Goal: Task Accomplishment & Management: Use online tool/utility

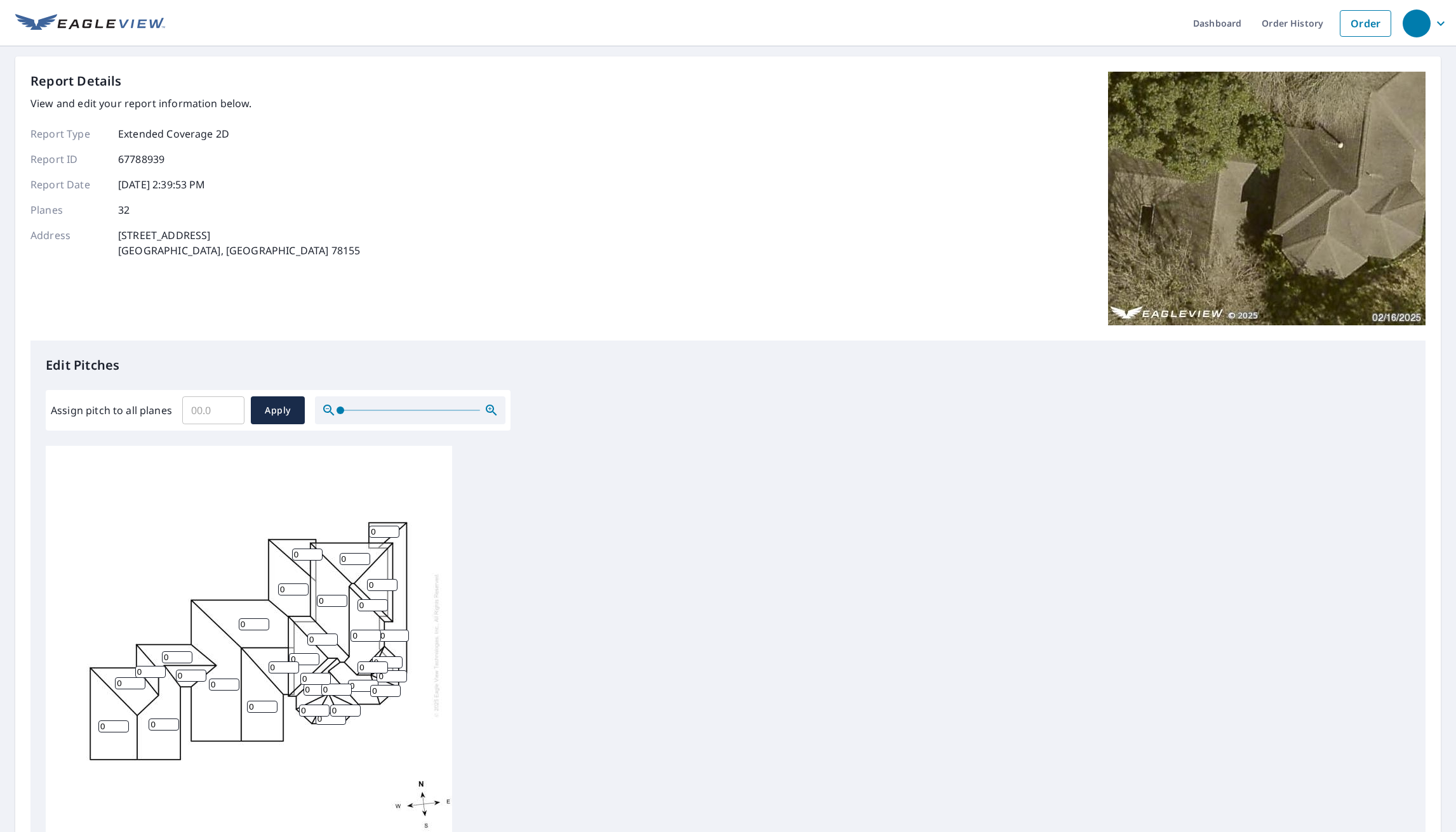
click at [194, 418] on input "Assign pitch to all planes" at bounding box center [213, 411] width 62 height 36
type input "6"
click at [269, 423] on button "Apply" at bounding box center [278, 411] width 54 height 28
type input "6"
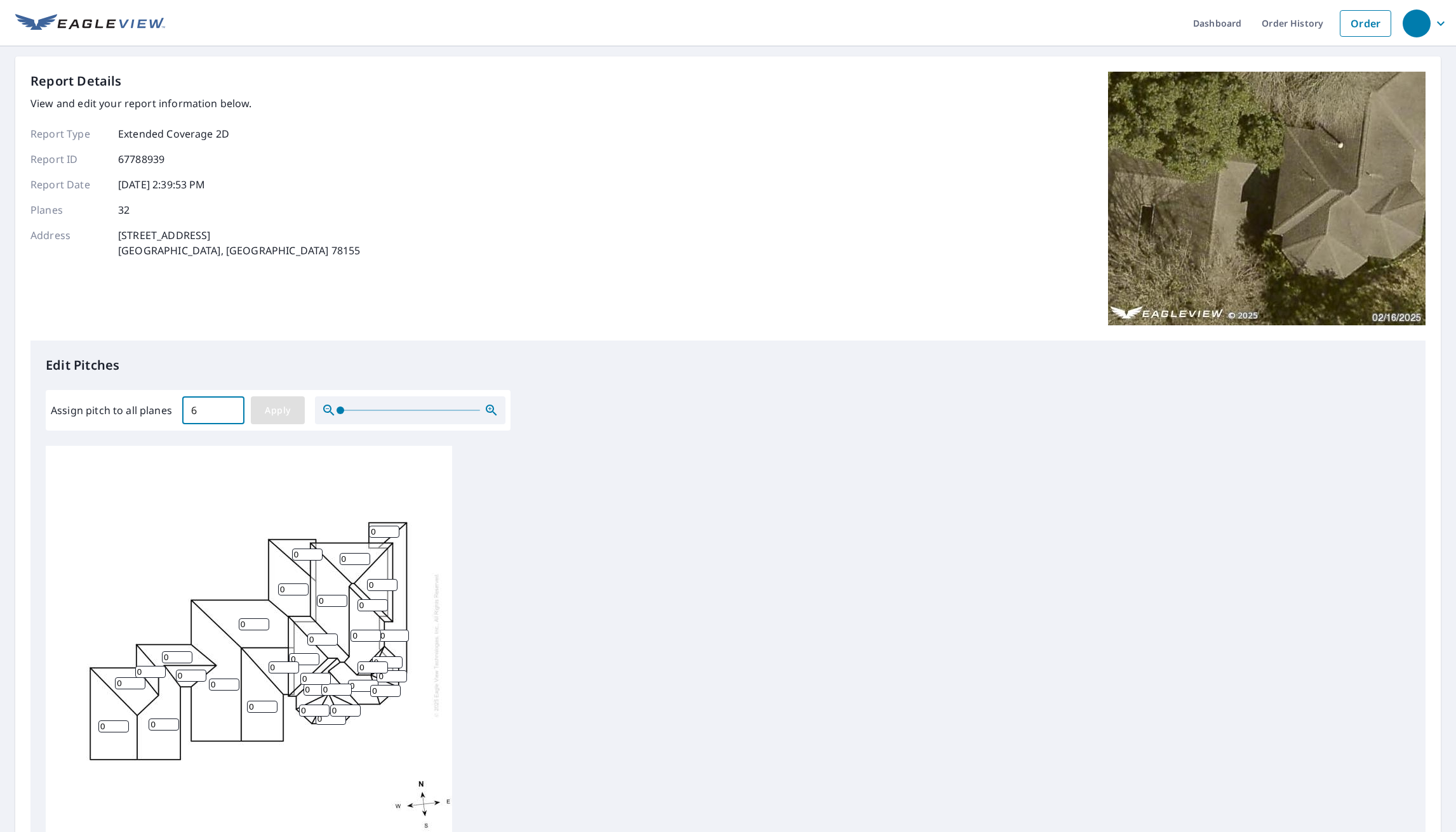
type input "6"
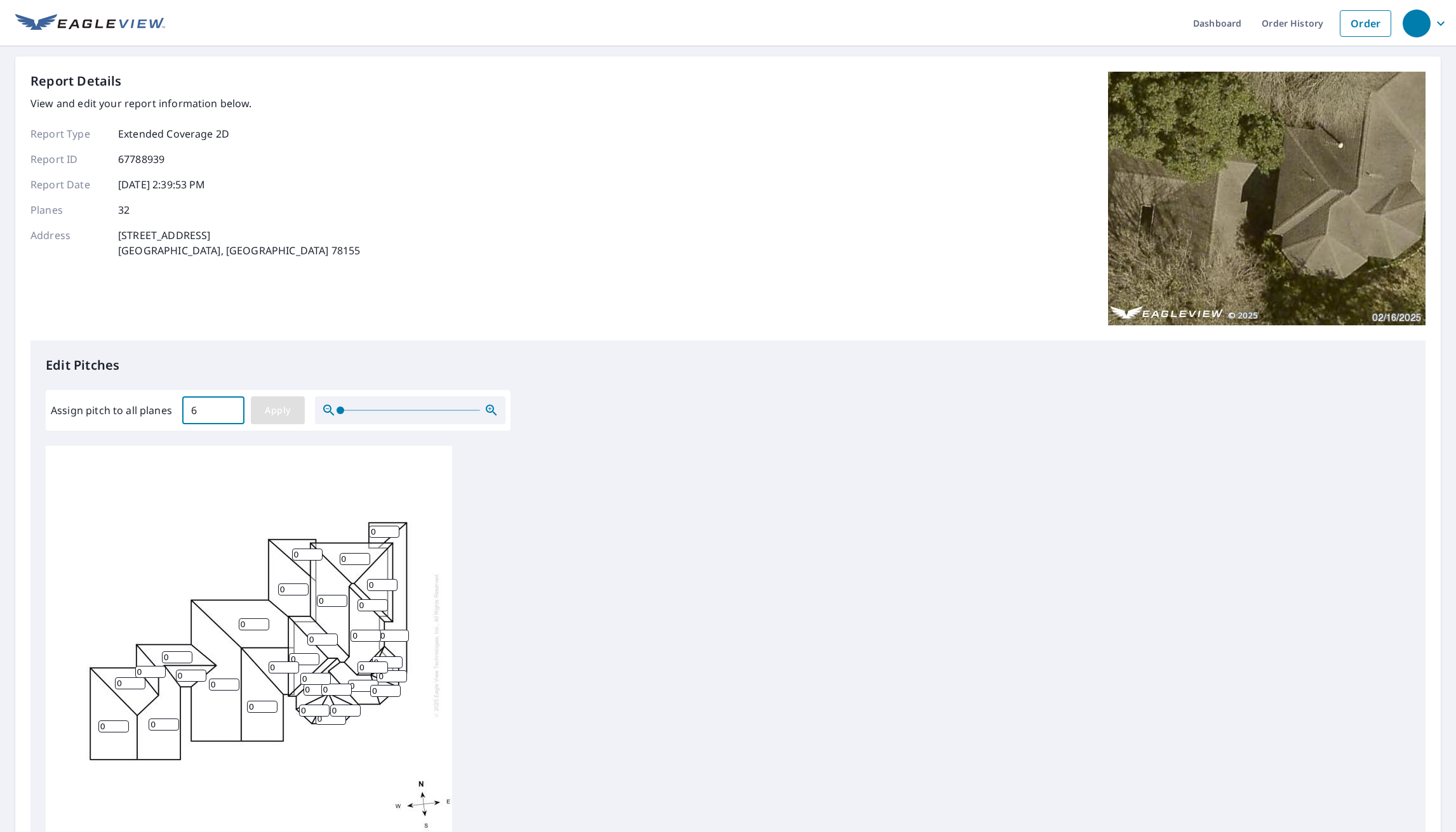
type input "6"
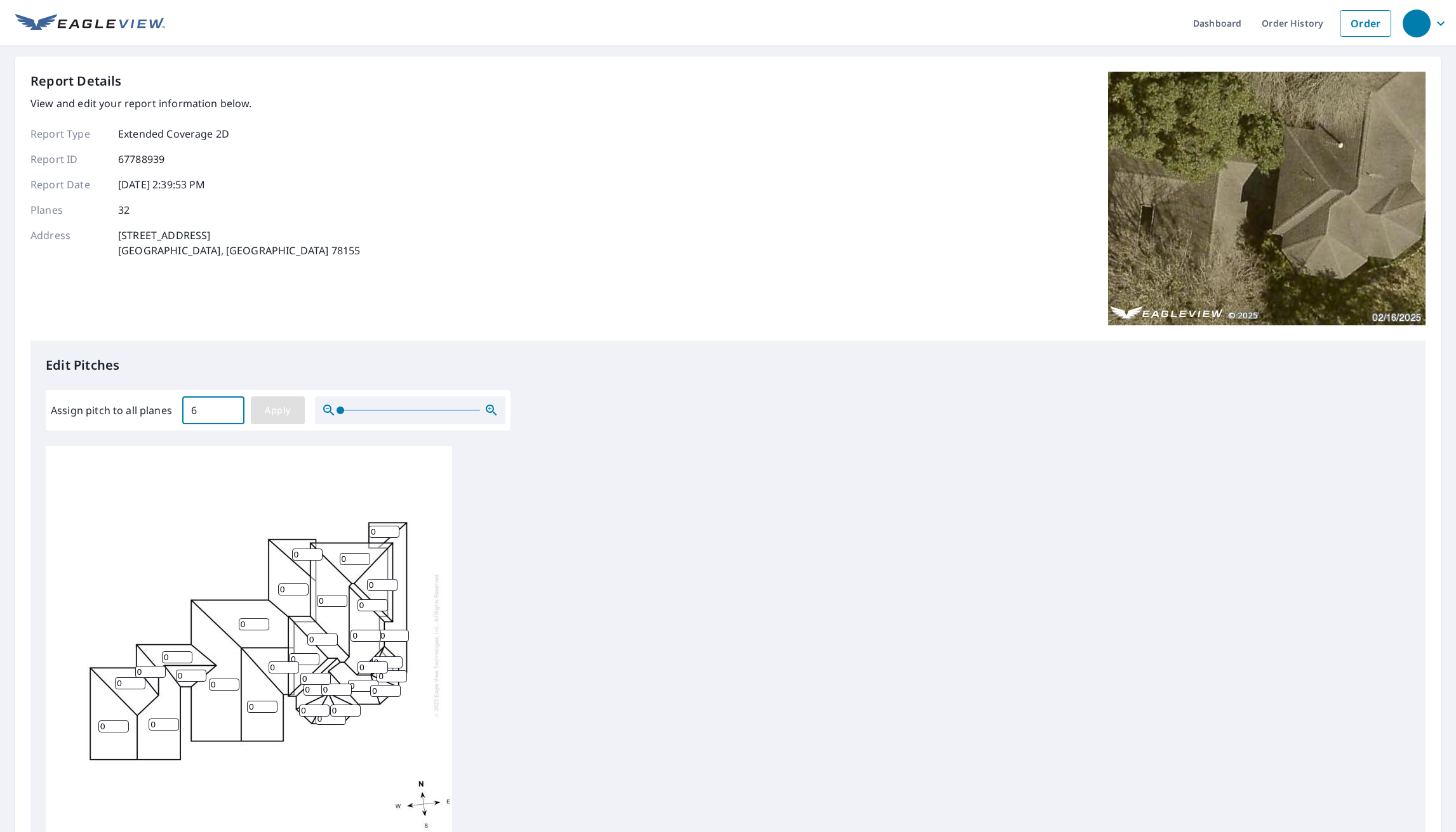
type input "6"
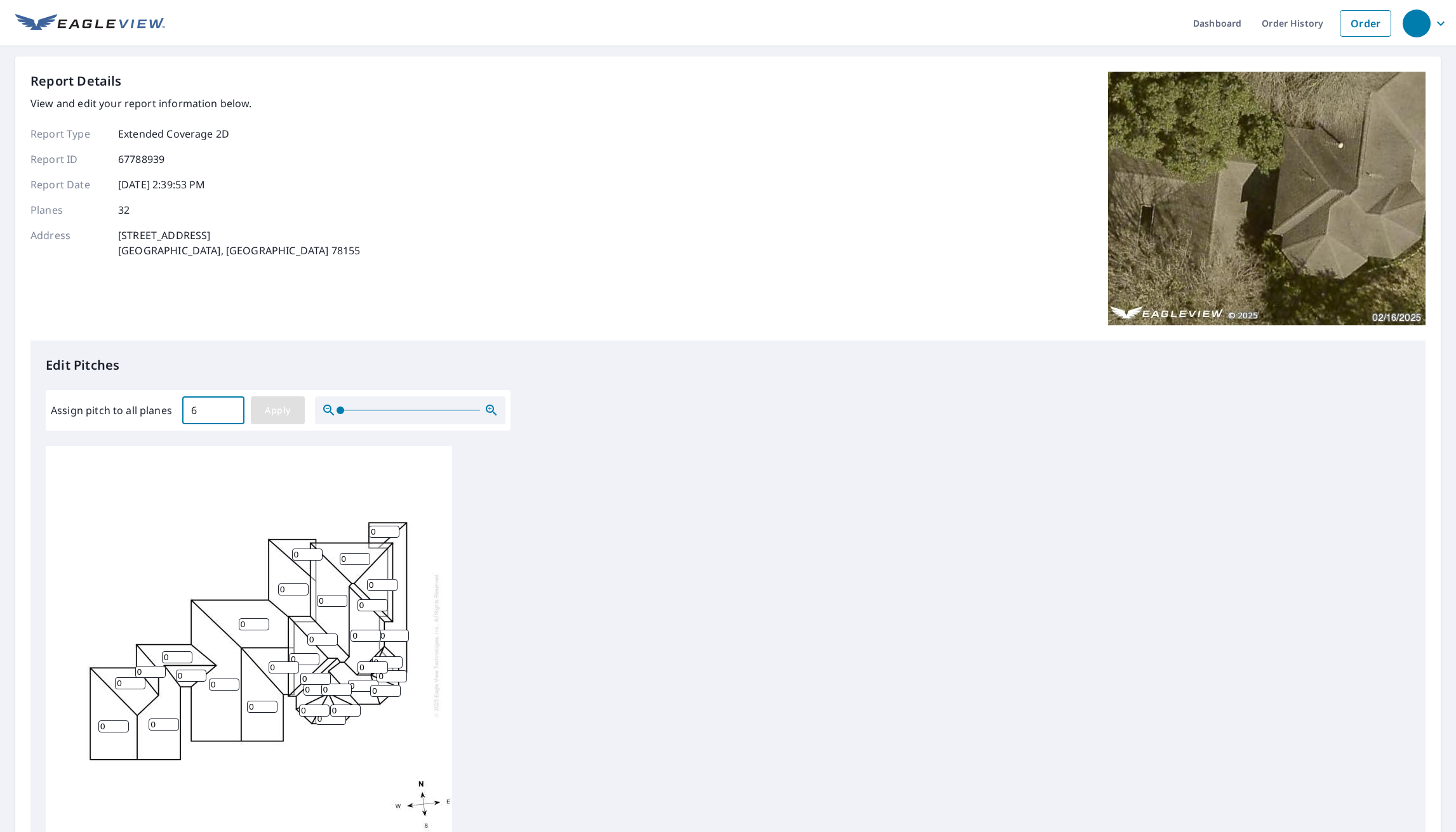
type input "6"
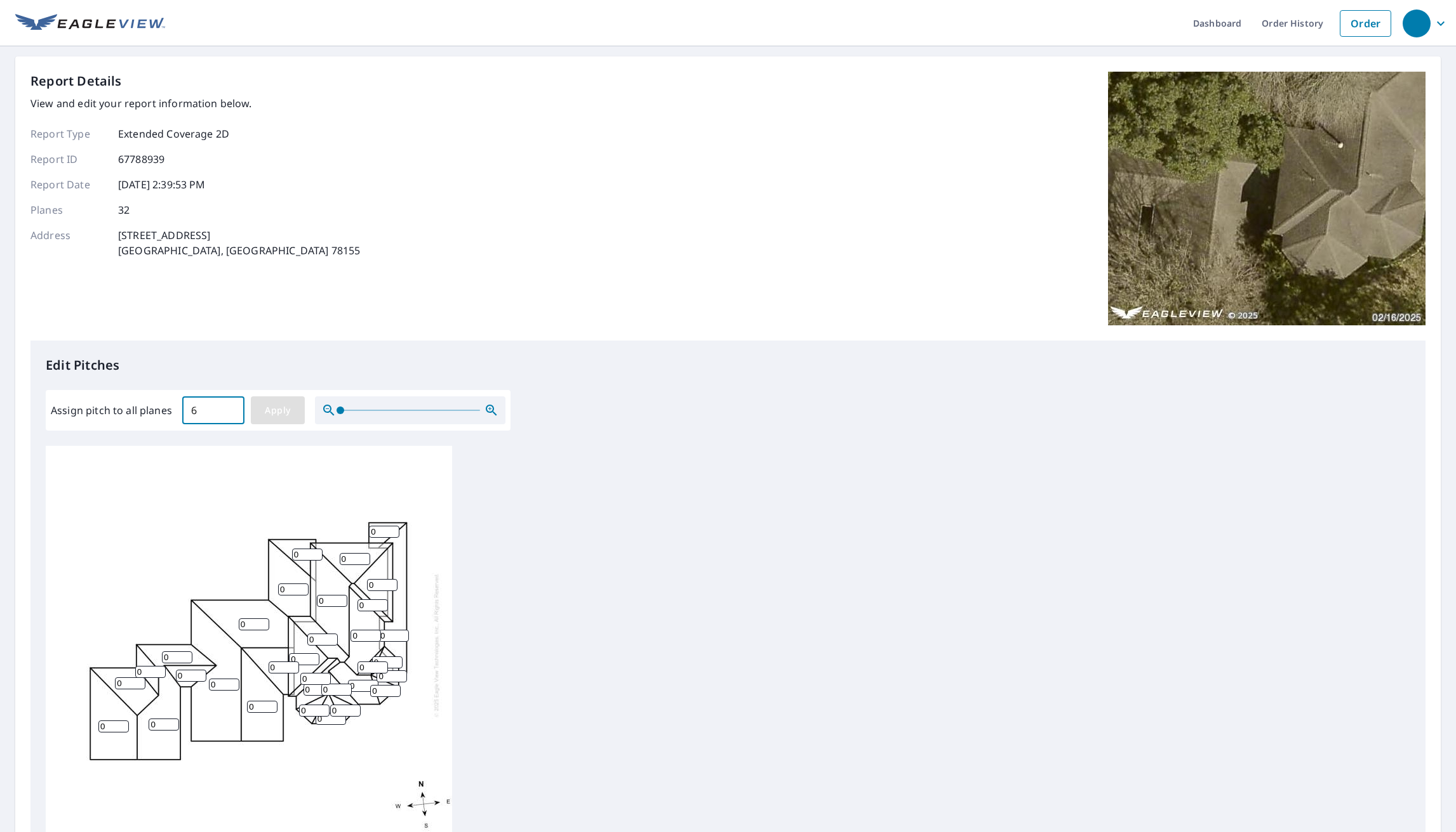
type input "6"
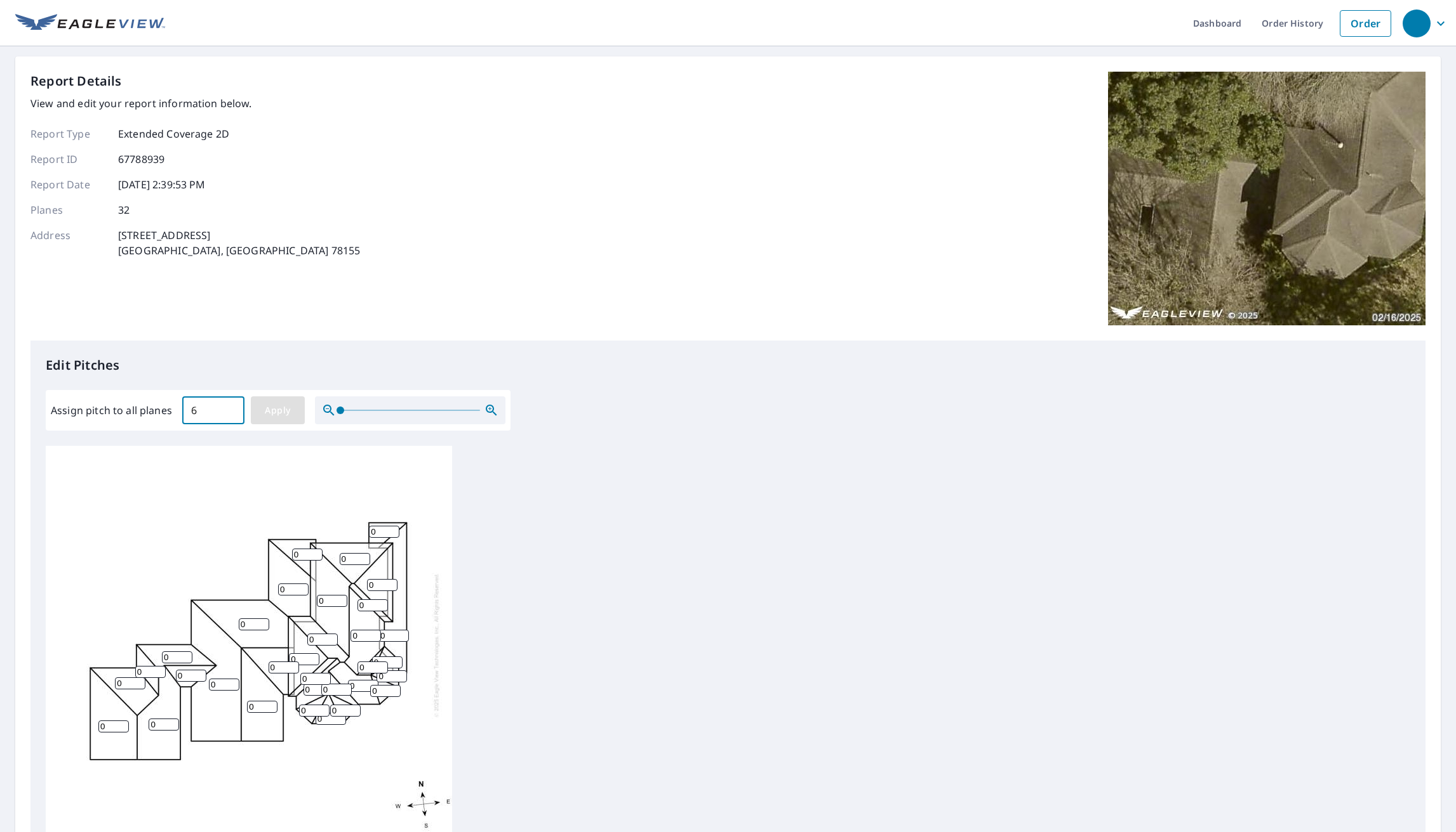
type input "6"
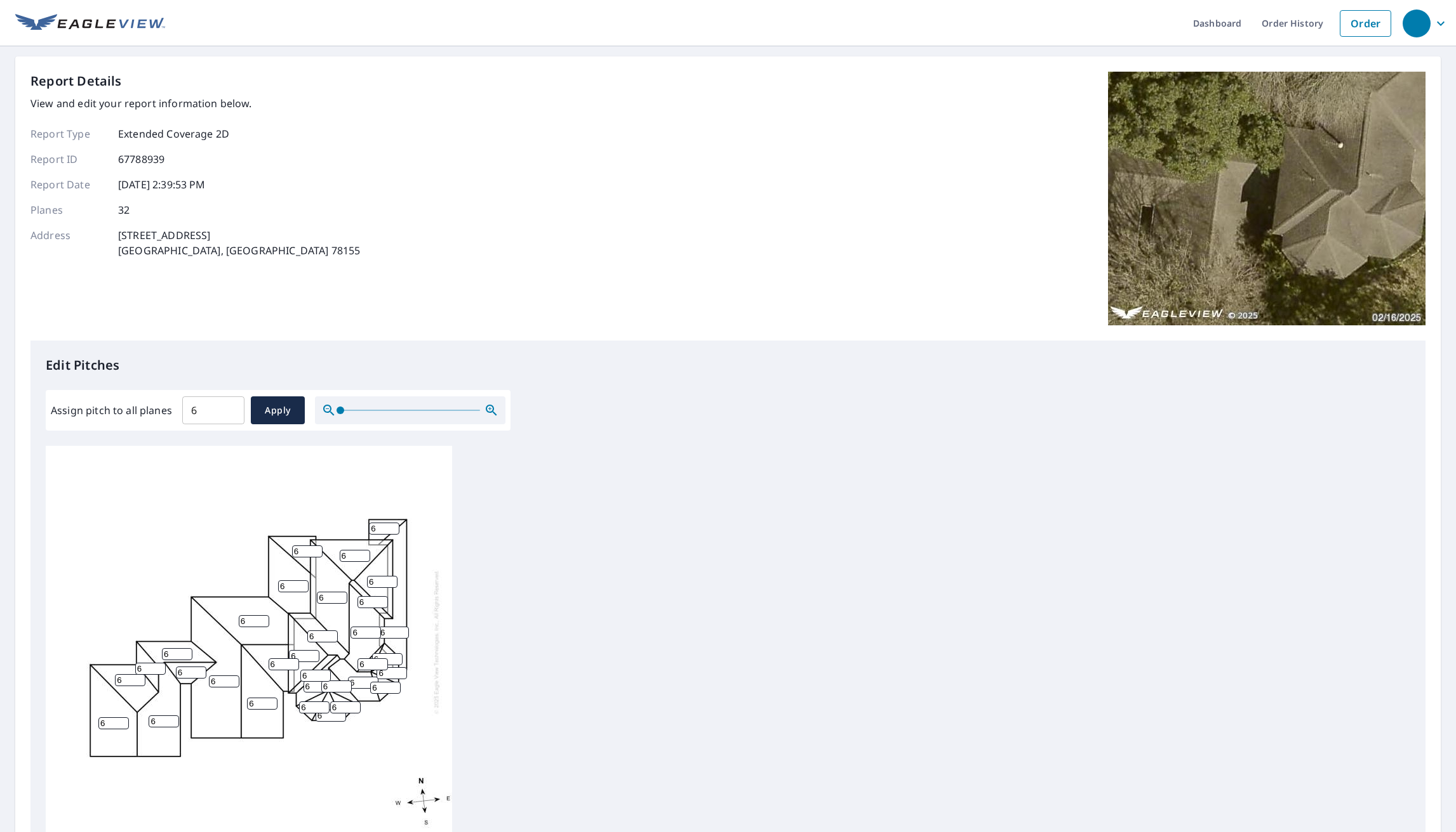
scroll to position [13, 0]
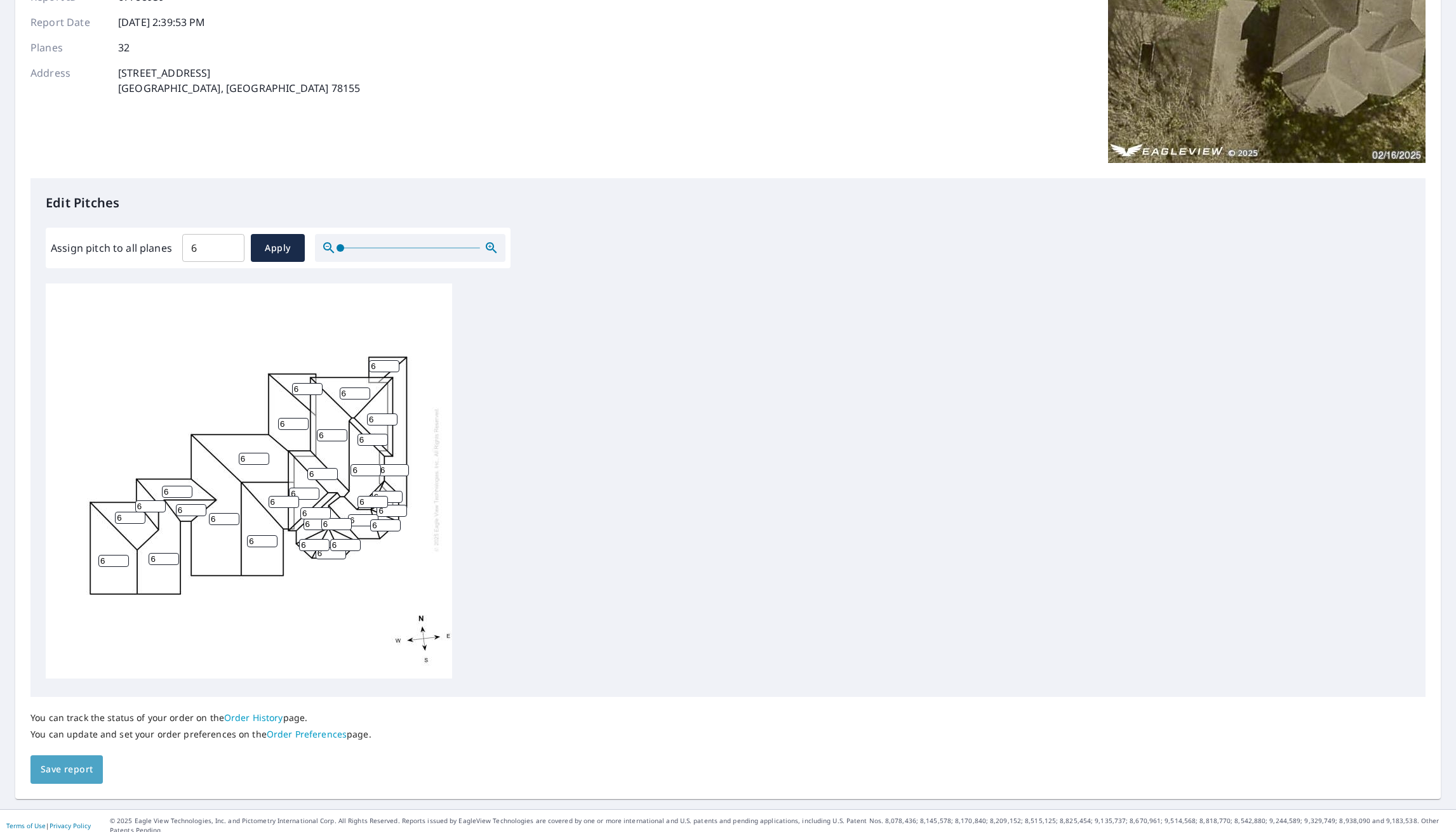
click at [96, 770] on button "Save report" at bounding box center [66, 770] width 72 height 29
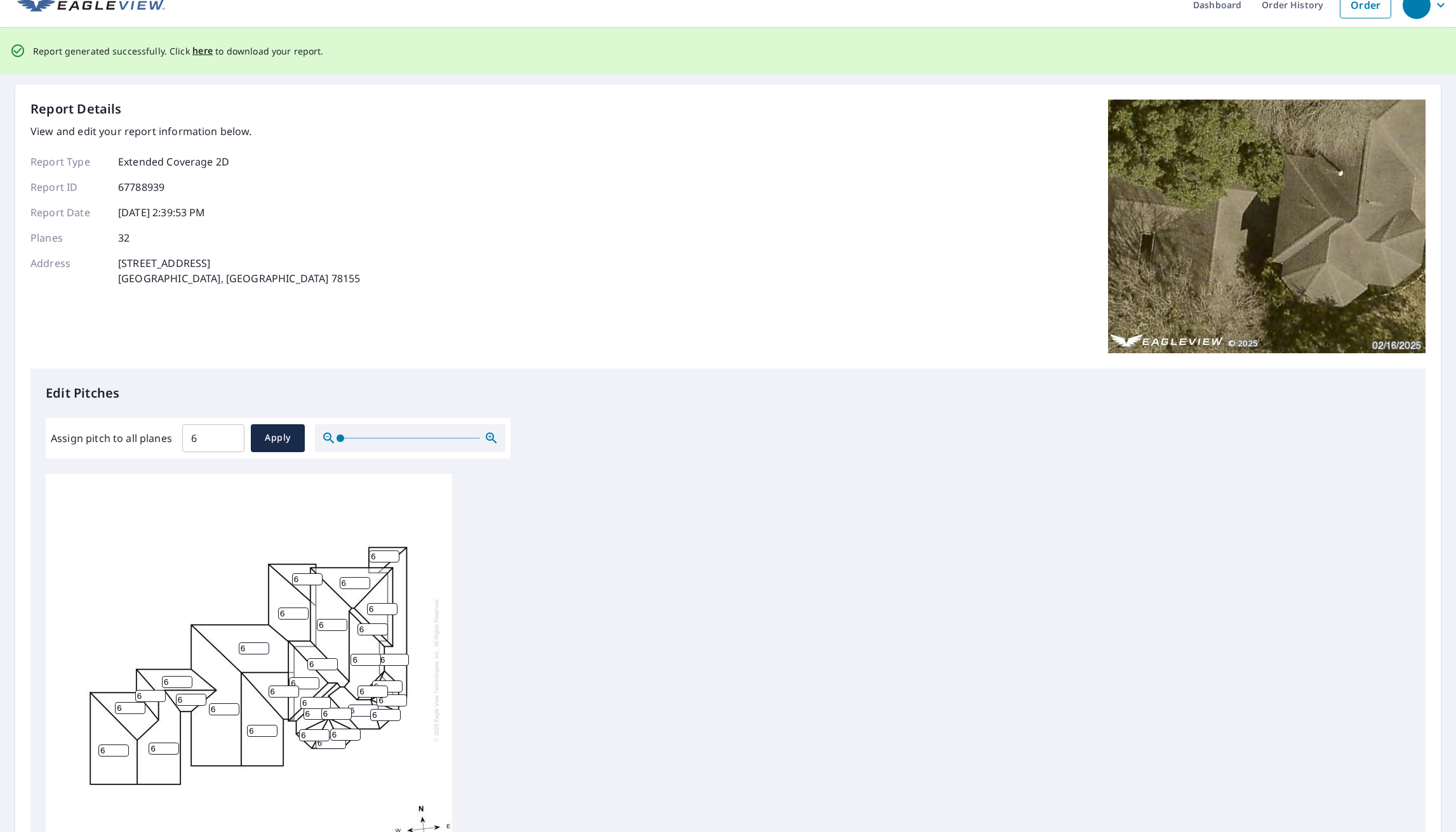
scroll to position [0, 0]
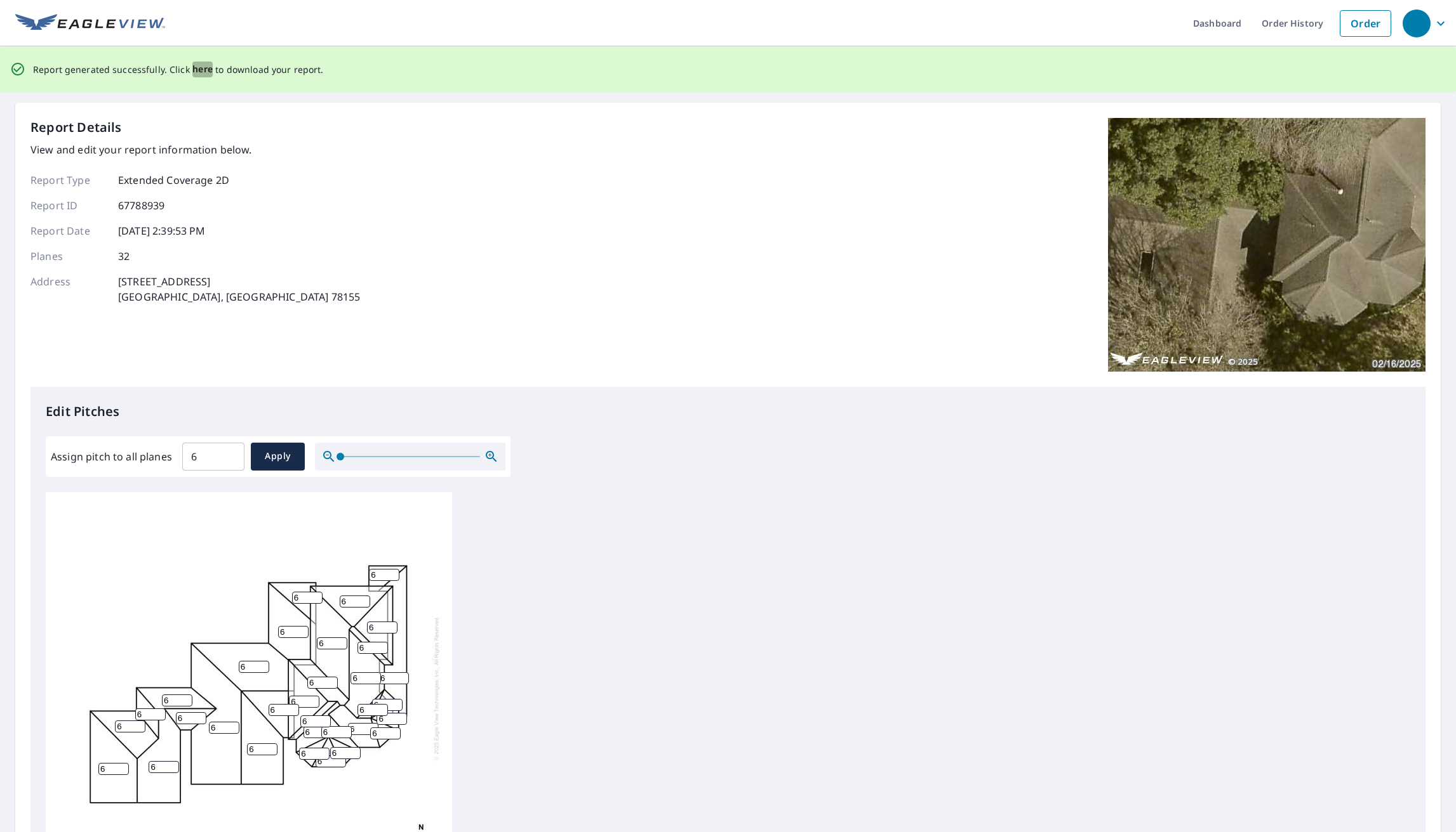
click at [198, 67] on span "here" at bounding box center [202, 70] width 21 height 16
